Goal: Understand process/instructions: Learn how to perform a task or action

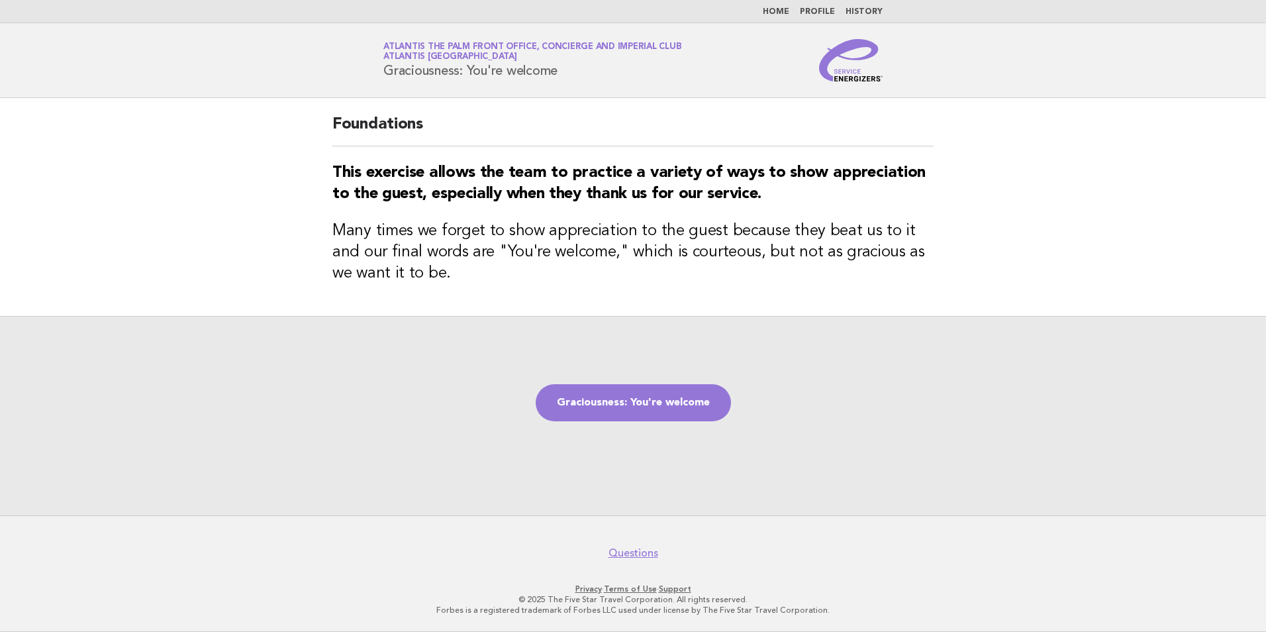
drag, startPoint x: 560, startPoint y: 71, endPoint x: 383, endPoint y: 78, distance: 177.6
click at [383, 78] on div "Service Energizers Atlantis The Palm Front Office, Concierge and Imperial Club …" at bounding box center [633, 60] width 536 height 42
copy h1 "Graciousness: You're welcome"
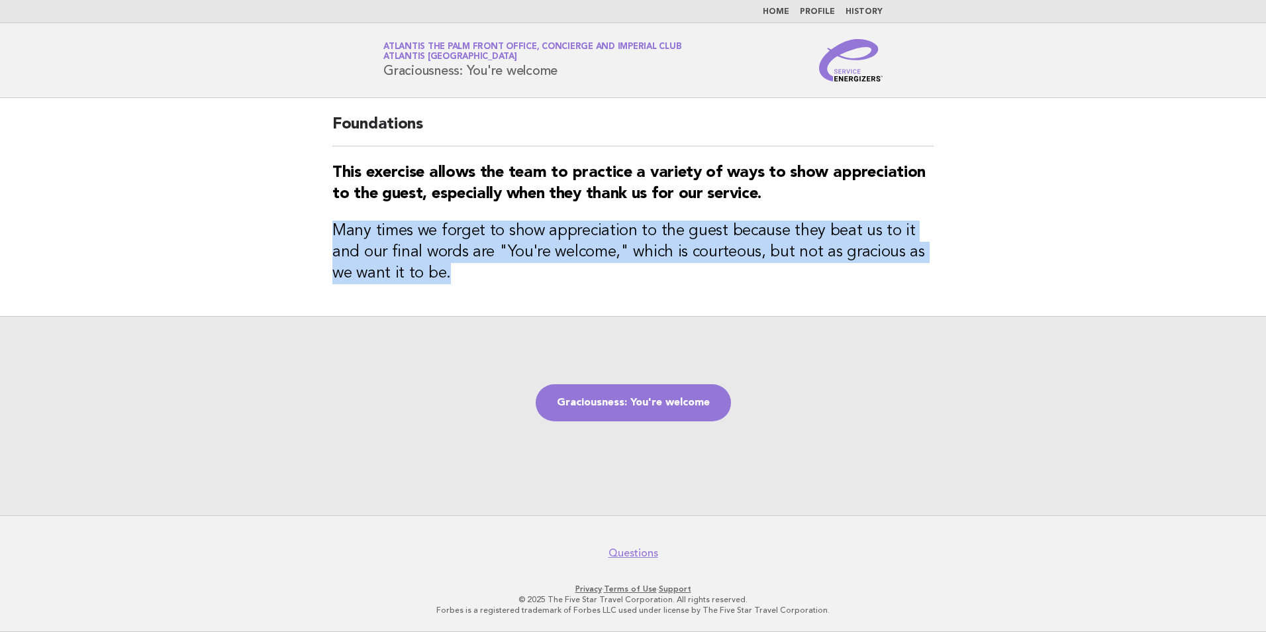
drag, startPoint x: 436, startPoint y: 284, endPoint x: 318, endPoint y: 238, distance: 126.0
click at [318, 238] on div "Foundations This exercise allows the team to practice a variety of ways to show…" at bounding box center [632, 207] width 633 height 218
copy h3 "Many times we forget to show appreciation to the guest because they beat us to …"
click at [577, 397] on link "Graciousness: You're welcome" at bounding box center [633, 402] width 195 height 37
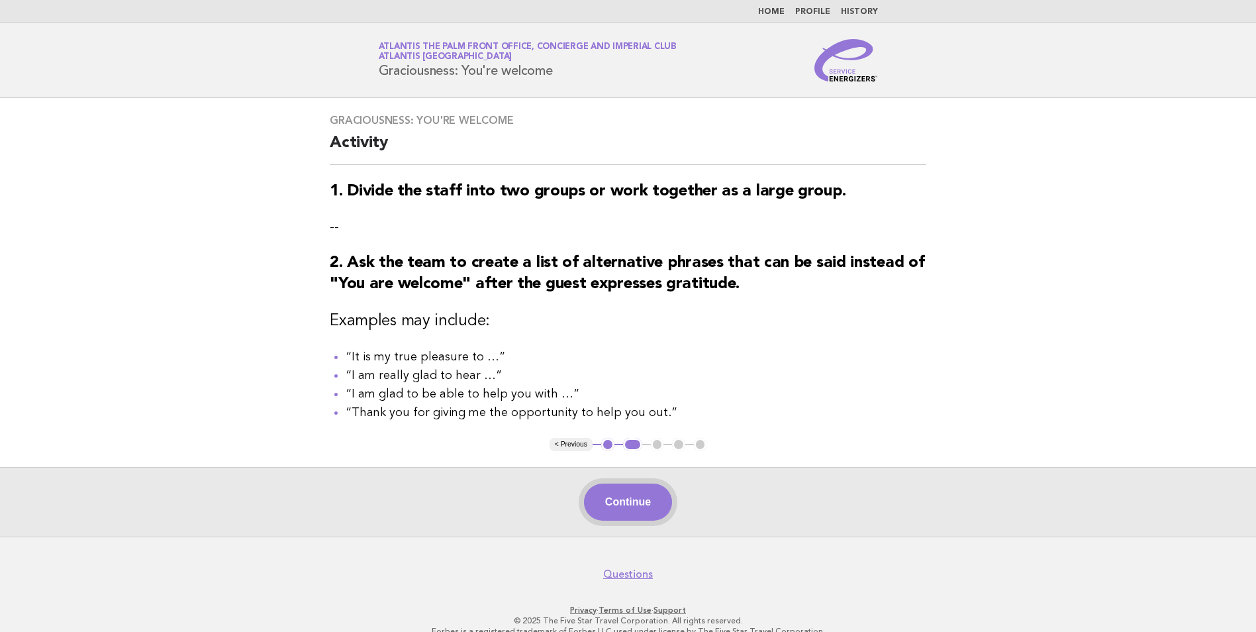
click at [606, 512] on button "Continue" at bounding box center [628, 501] width 88 height 37
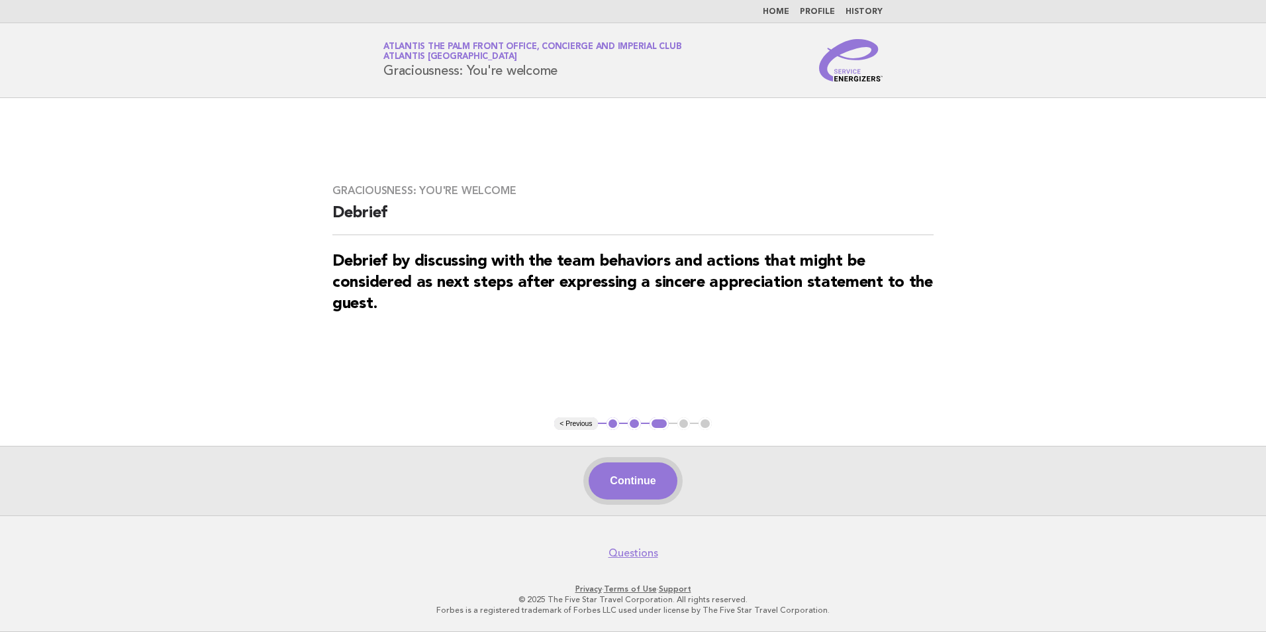
click at [637, 483] on button "Continue" at bounding box center [633, 480] width 88 height 37
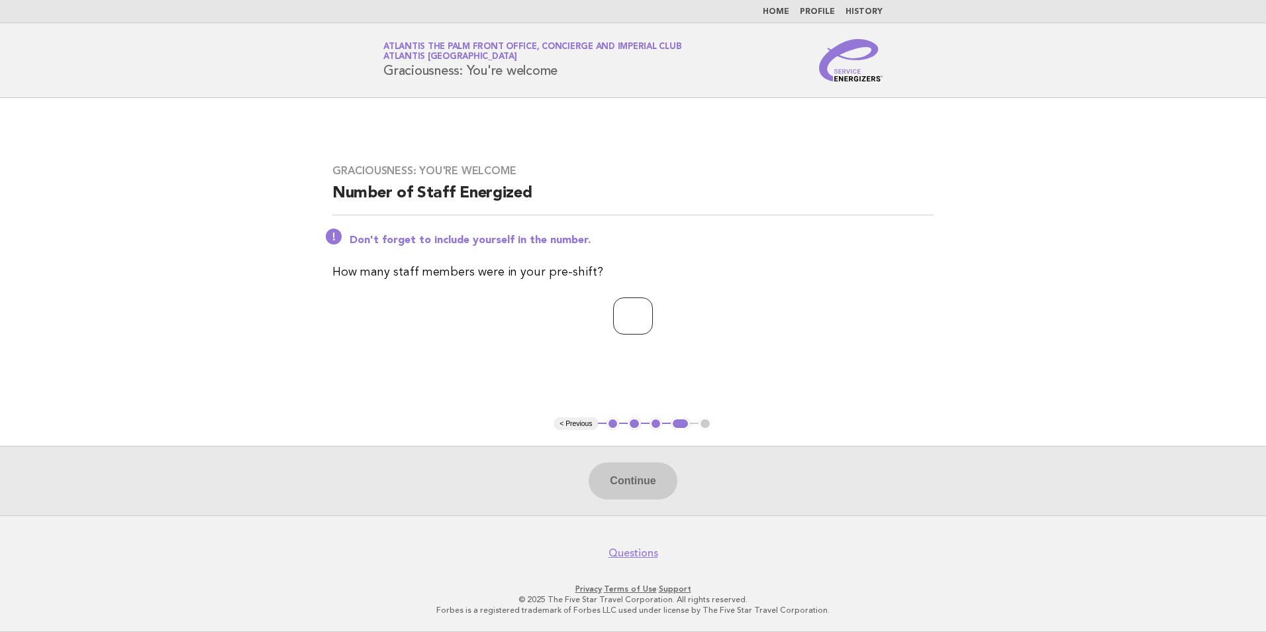
click at [613, 319] on input "number" at bounding box center [633, 315] width 40 height 37
type input "**"
click at [618, 484] on button "Continue" at bounding box center [633, 480] width 88 height 37
